Goal: Information Seeking & Learning: Learn about a topic

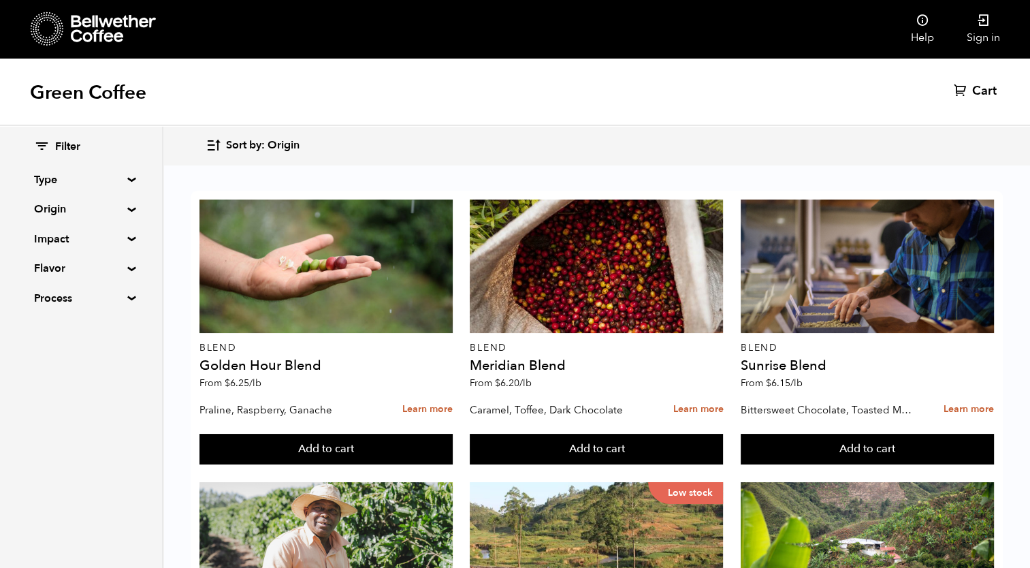
scroll to position [569, 0]
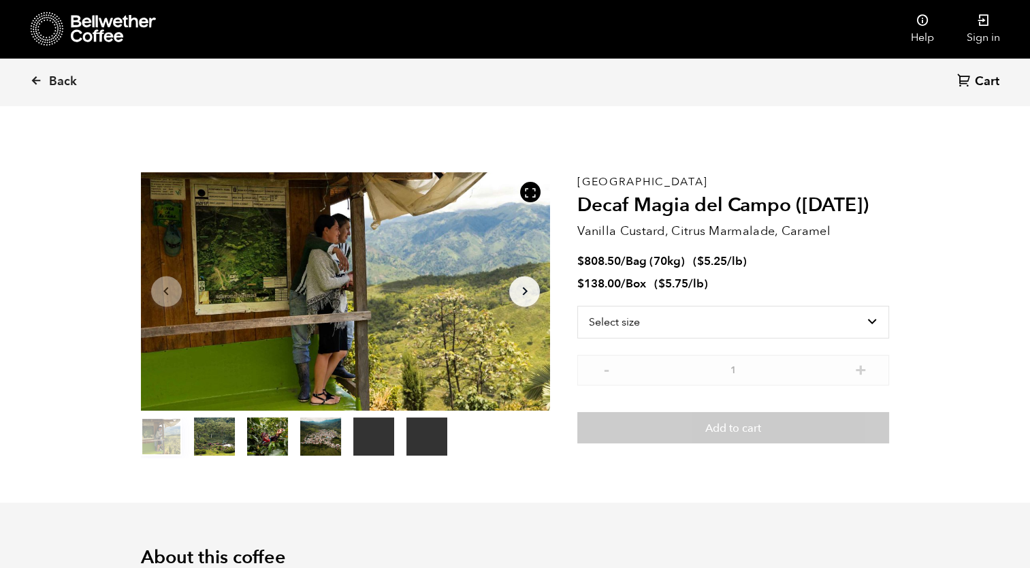
scroll to position [591, 725]
click at [38, 78] on icon at bounding box center [36, 80] width 12 height 12
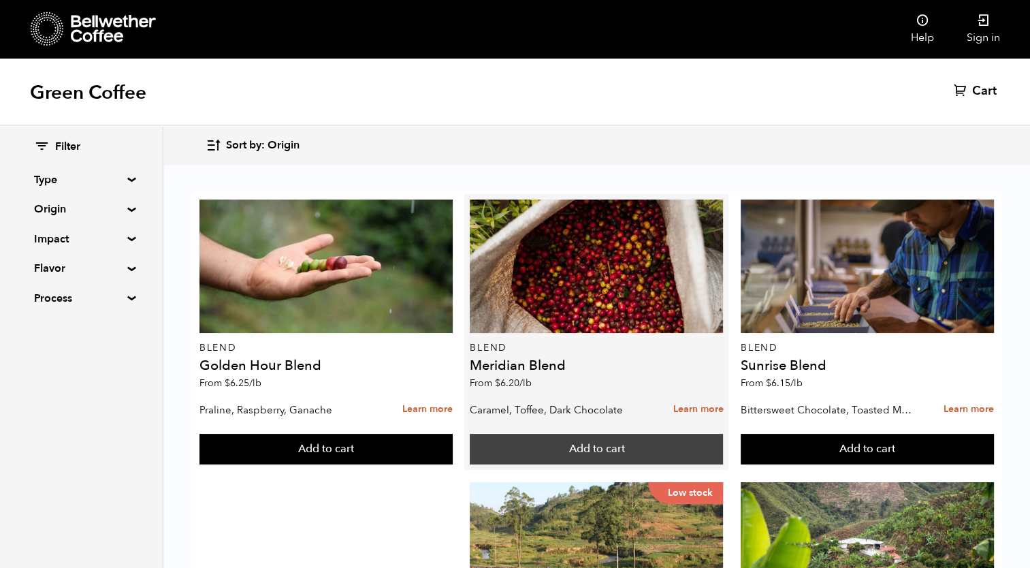
scroll to position [389, 0]
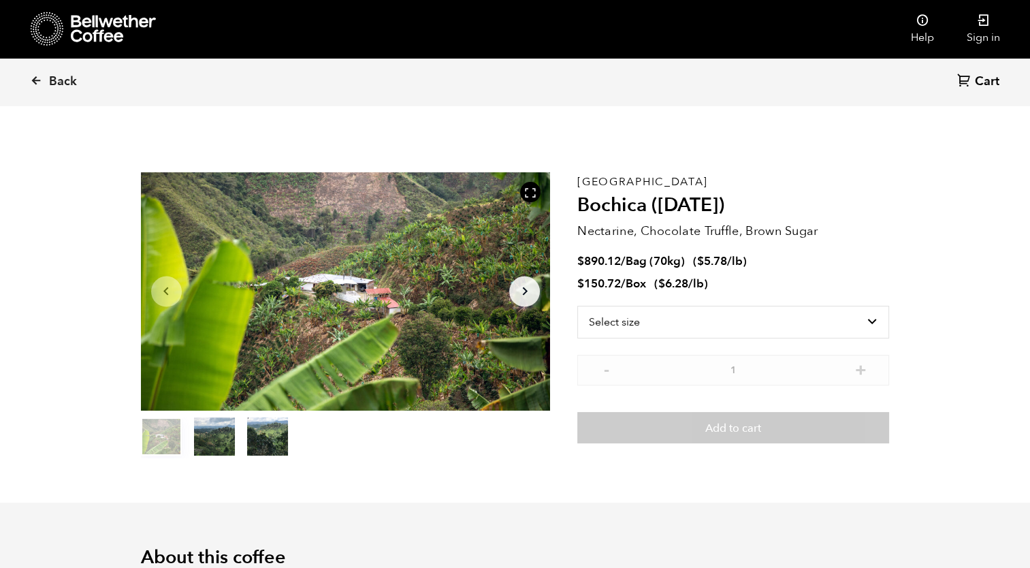
scroll to position [591, 725]
click at [39, 84] on icon at bounding box center [36, 80] width 12 height 12
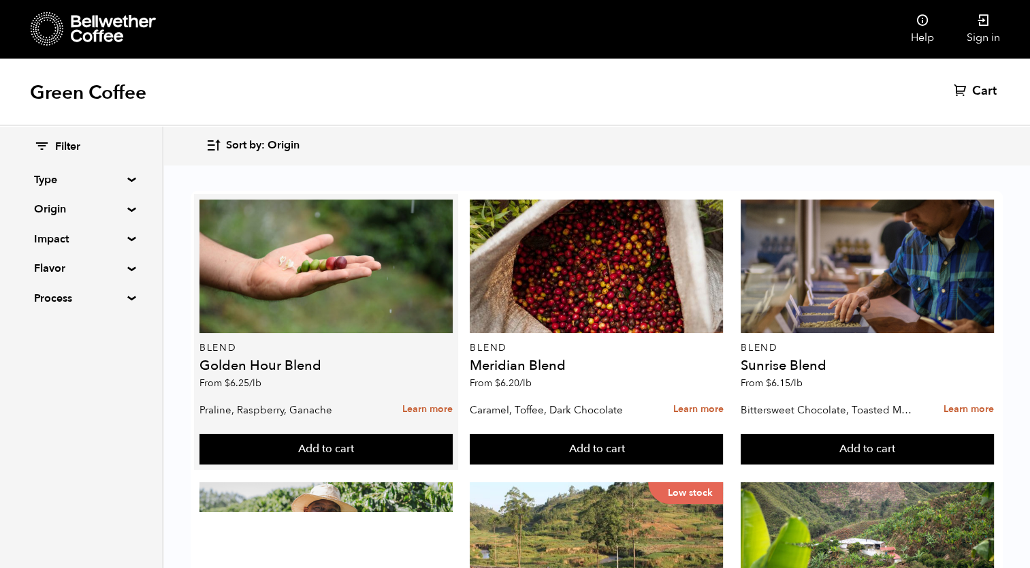
scroll to position [1352, 0]
